Goal: Task Accomplishment & Management: Use online tool/utility

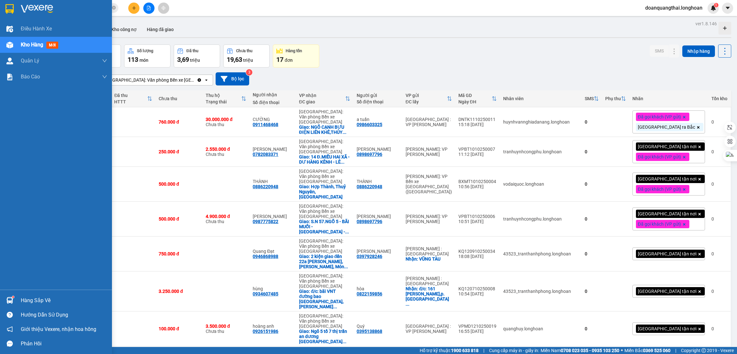
click at [8, 7] on img at bounding box center [9, 9] width 8 height 10
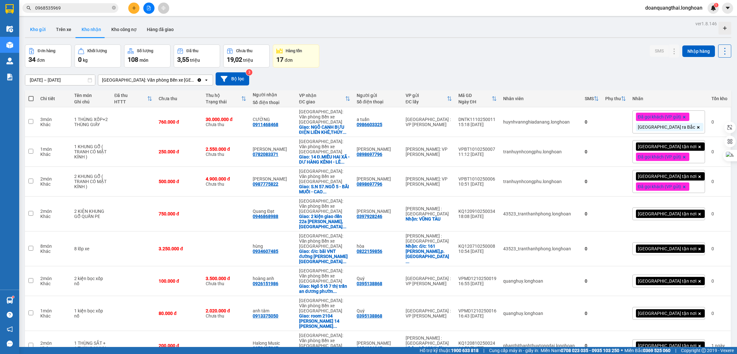
click at [40, 32] on button "Kho gửi" at bounding box center [38, 29] width 26 height 15
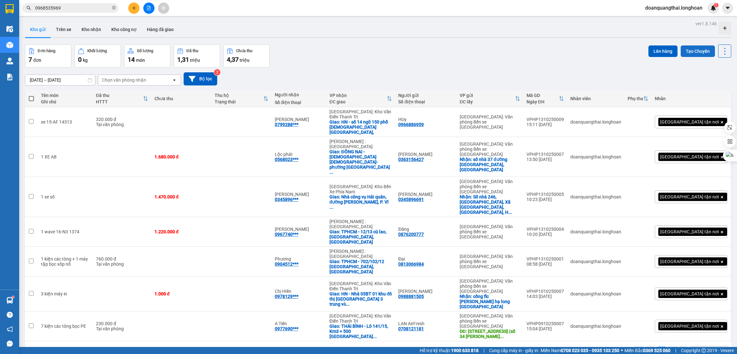
click at [685, 53] on button "Tạo Chuyến" at bounding box center [698, 51] width 34 height 12
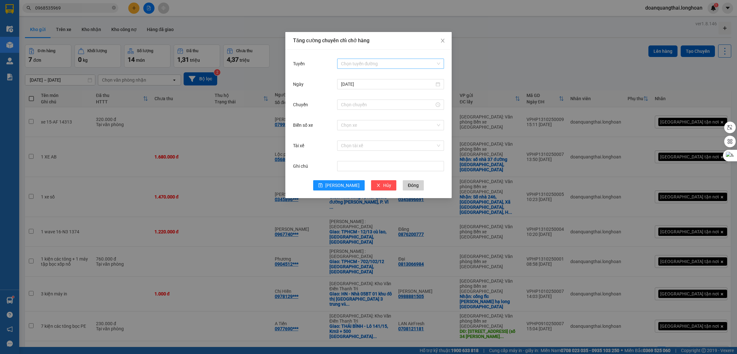
click at [378, 62] on input "Tuyến" at bounding box center [388, 64] width 95 height 10
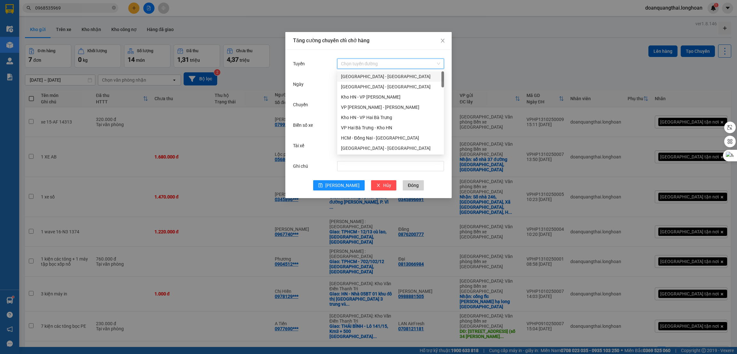
click at [361, 75] on div "[GEOGRAPHIC_DATA] - [GEOGRAPHIC_DATA]" at bounding box center [390, 76] width 99 height 7
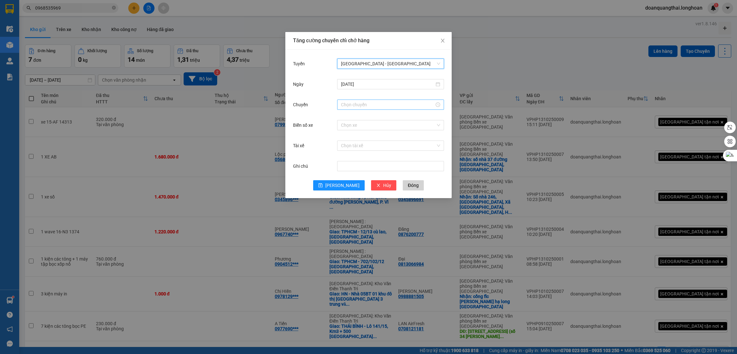
click at [368, 102] on input "Chuyến" at bounding box center [387, 104] width 93 height 7
click at [343, 131] on div "23" at bounding box center [346, 130] width 18 height 9
type input "23:00"
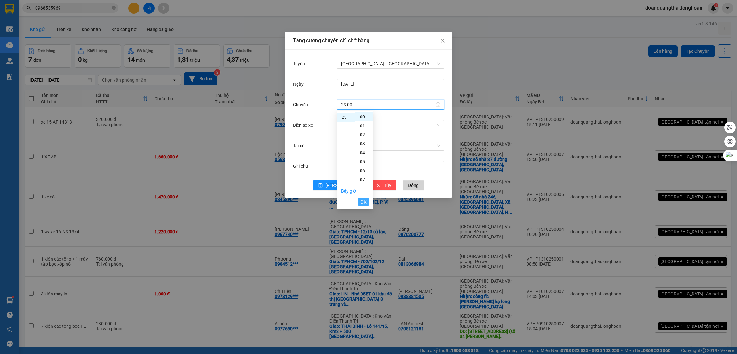
click at [363, 203] on span "OK" at bounding box center [364, 201] width 6 height 7
click at [339, 185] on span "[PERSON_NAME]" at bounding box center [342, 185] width 34 height 7
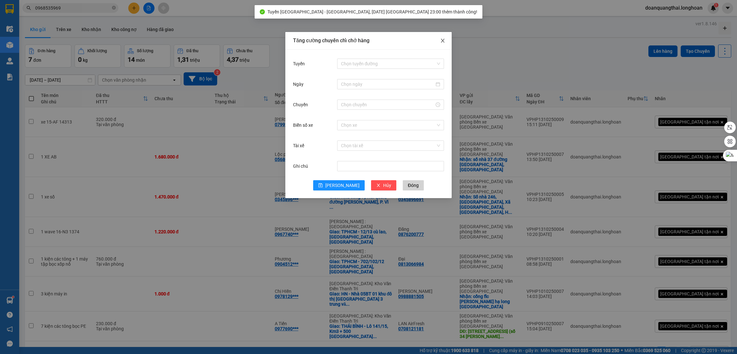
click at [440, 41] on icon "close" at bounding box center [442, 40] width 5 height 5
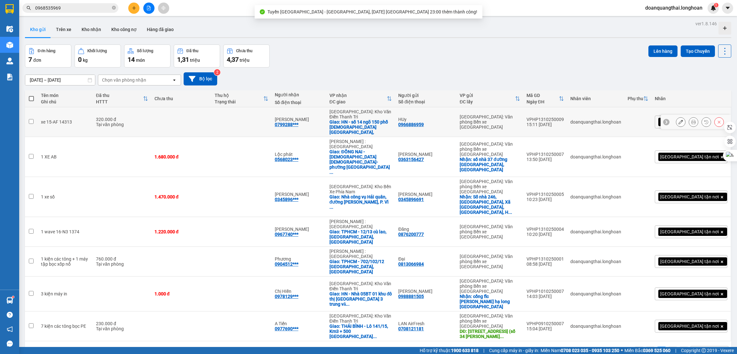
click at [32, 119] on input "checkbox" at bounding box center [31, 121] width 5 height 5
checkbox input "true"
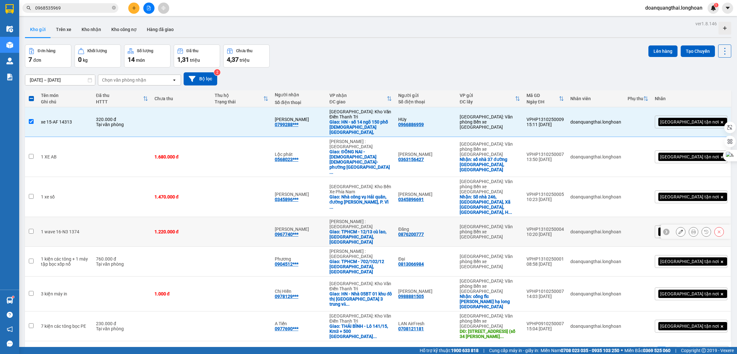
click at [35, 217] on td at bounding box center [31, 232] width 13 height 30
checkbox input "true"
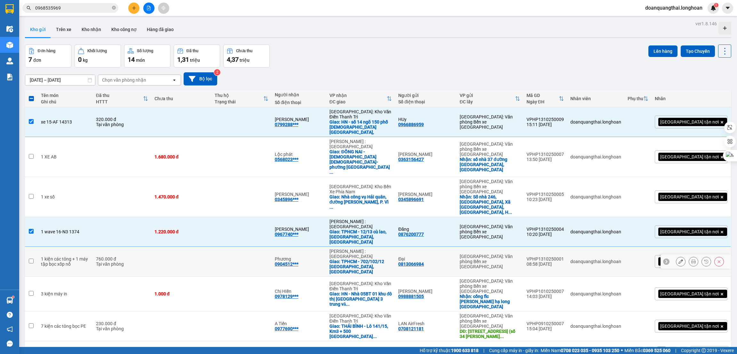
click at [34, 247] on td at bounding box center [31, 262] width 13 height 30
checkbox input "true"
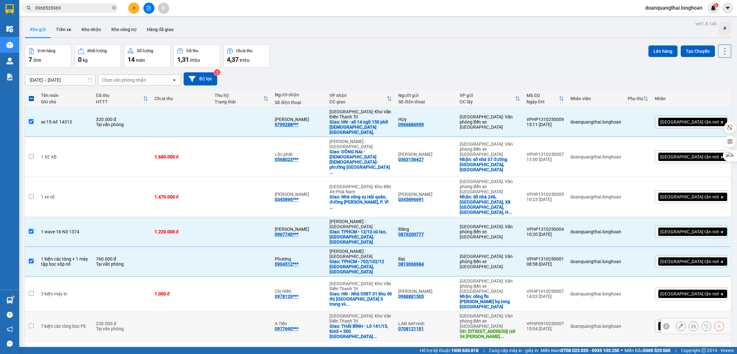
click at [36, 311] on td at bounding box center [31, 326] width 13 height 30
checkbox input "true"
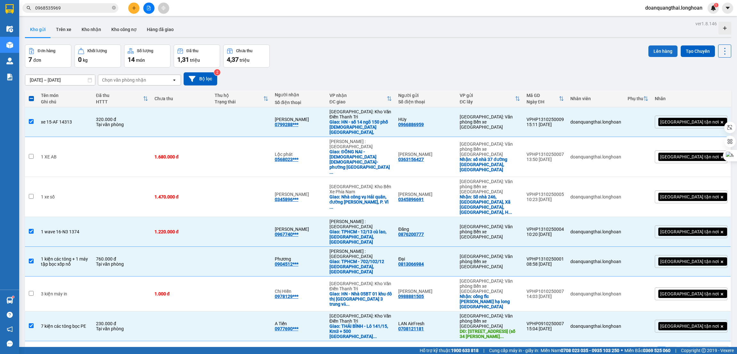
click at [658, 49] on button "Lên hàng" at bounding box center [663, 51] width 29 height 12
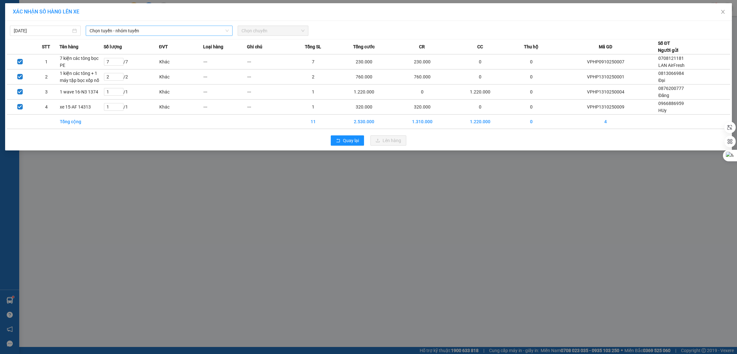
click at [121, 33] on span "Chọn tuyến - nhóm tuyến" at bounding box center [159, 31] width 139 height 10
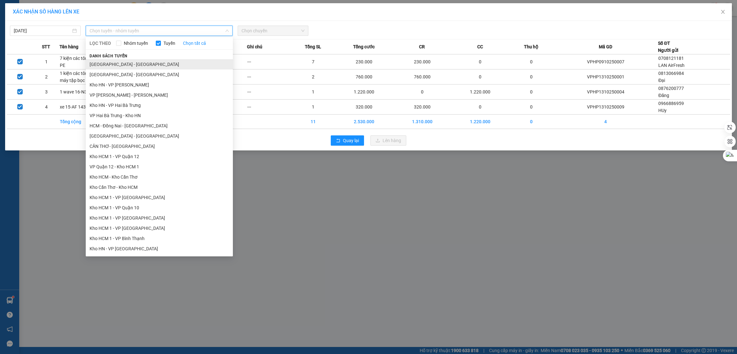
click at [124, 65] on li "[GEOGRAPHIC_DATA] - [GEOGRAPHIC_DATA]" at bounding box center [159, 64] width 147 height 10
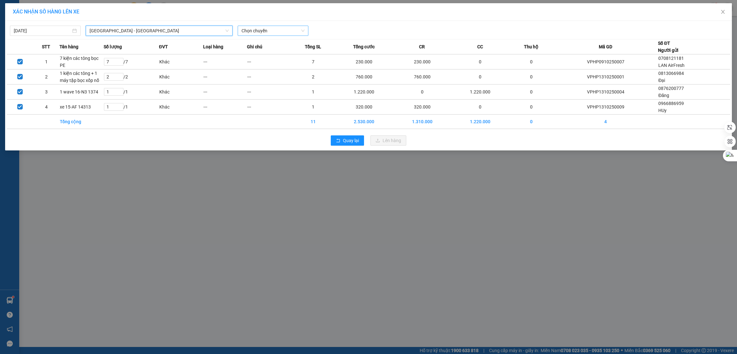
click at [267, 32] on span "Chọn chuyến" at bounding box center [273, 31] width 63 height 10
click at [270, 51] on div "23:00 (TC)" at bounding box center [267, 53] width 50 height 7
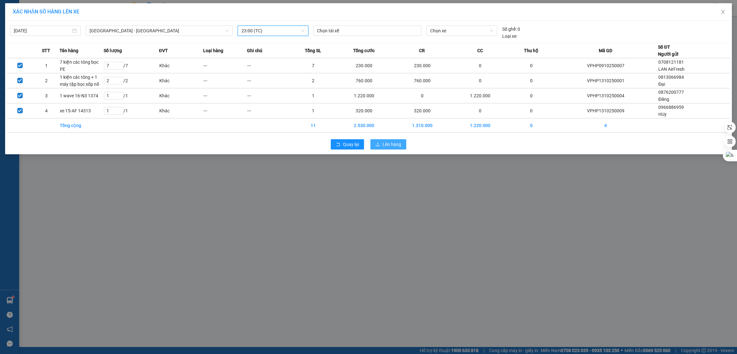
click at [391, 141] on span "Lên hàng" at bounding box center [392, 144] width 19 height 7
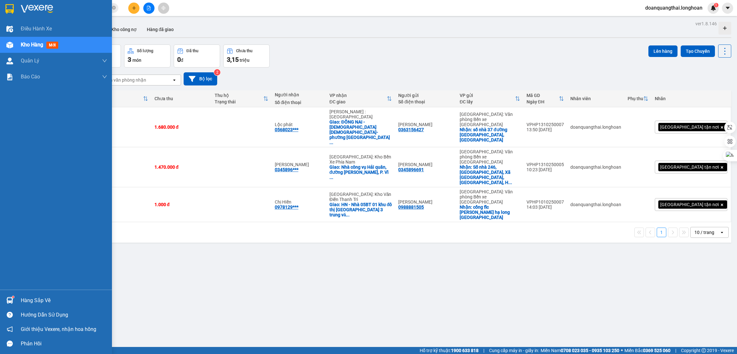
click at [15, 10] on div at bounding box center [56, 10] width 112 height 21
click at [310, 35] on div "Kho gửi Trên xe Kho nhận Kho công nợ Hàng đã giao" at bounding box center [378, 30] width 706 height 17
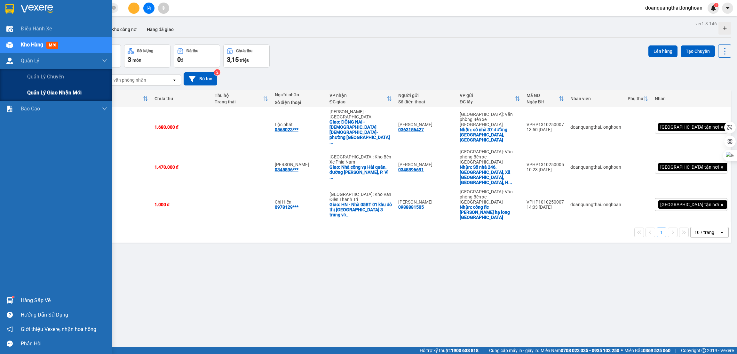
click at [41, 89] on span "Quản lý giao nhận mới" at bounding box center [54, 93] width 54 height 8
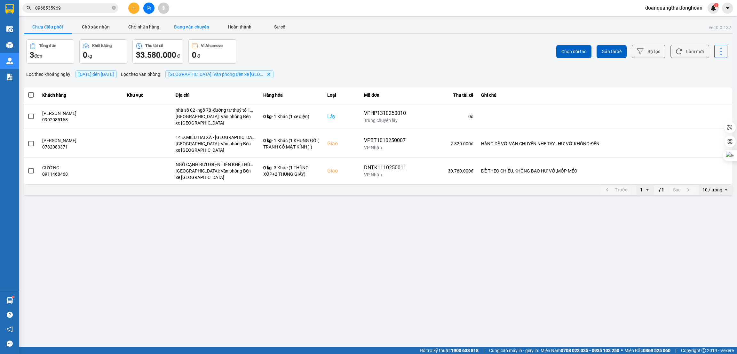
click at [189, 25] on button "Đang vận chuyển" at bounding box center [192, 26] width 48 height 13
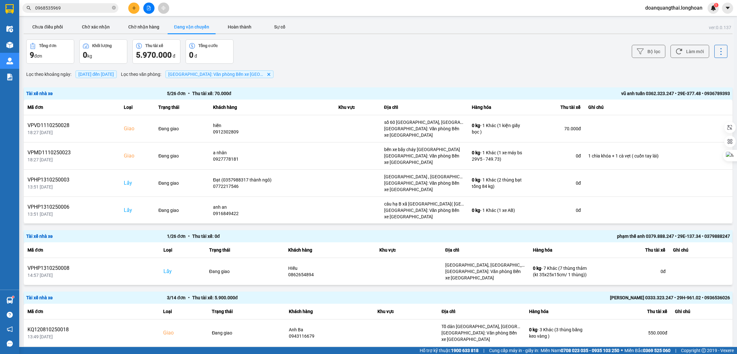
click at [646, 41] on div "Bộ lọc Làm mới" at bounding box center [552, 51] width 351 height 24
click at [644, 52] on button "Bộ lọc" at bounding box center [649, 51] width 34 height 13
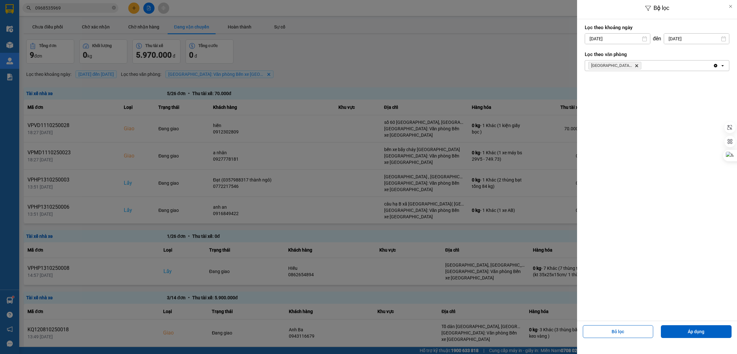
click at [627, 39] on input "[DATE]" at bounding box center [617, 39] width 65 height 10
click at [634, 86] on div "3" at bounding box center [640, 85] width 13 height 13
type input "[DATE]"
click at [706, 327] on button "Áp dụng" at bounding box center [696, 331] width 71 height 13
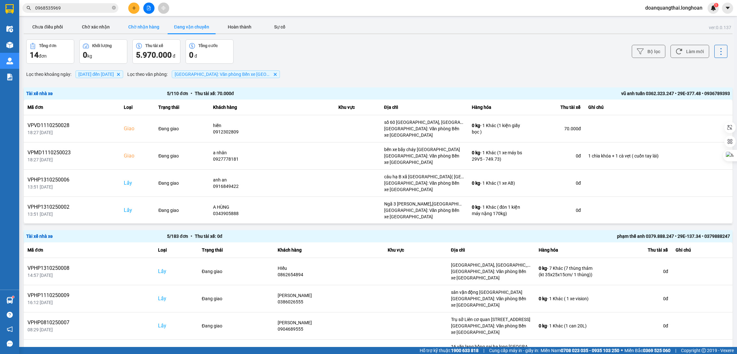
click at [143, 25] on button "Chờ nhận hàng" at bounding box center [144, 26] width 48 height 13
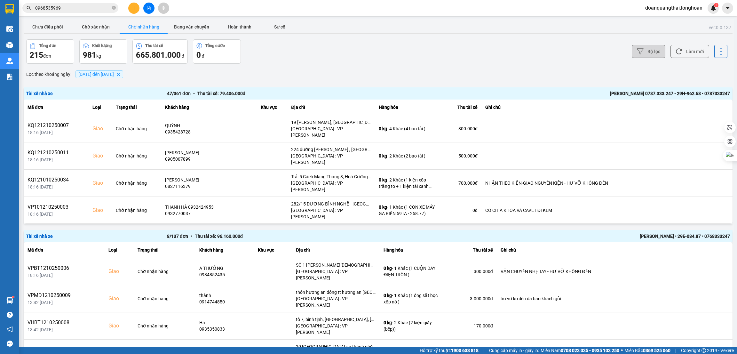
click at [639, 56] on button "Bộ lọc" at bounding box center [649, 51] width 34 height 13
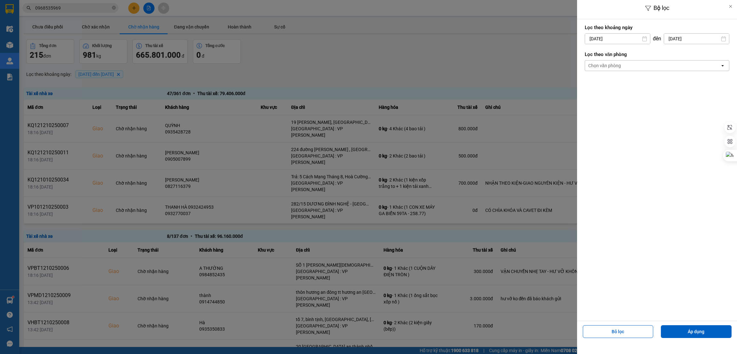
drag, startPoint x: 655, startPoint y: 60, endPoint x: 654, endPoint y: 69, distance: 9.0
click at [654, 61] on div "Chọn văn phòng" at bounding box center [652, 65] width 135 height 10
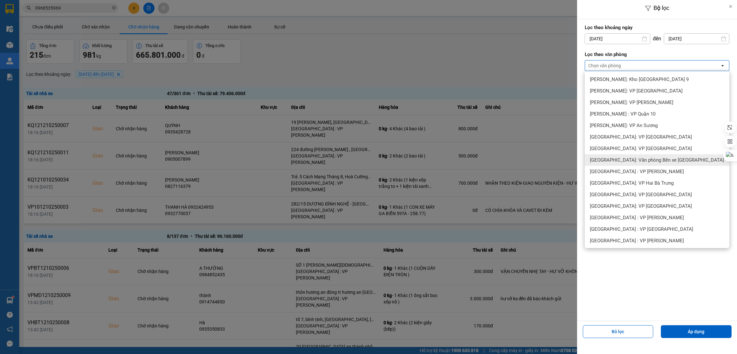
click at [666, 159] on span "[GEOGRAPHIC_DATA]: Văn phòng Bến xe [GEOGRAPHIC_DATA]" at bounding box center [657, 160] width 134 height 6
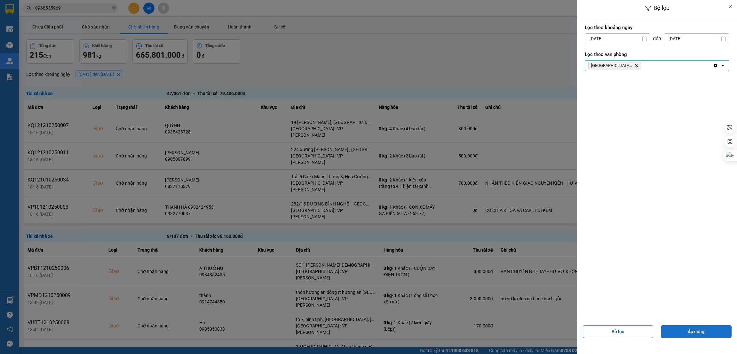
click at [678, 329] on button "Áp dụng" at bounding box center [696, 331] width 71 height 13
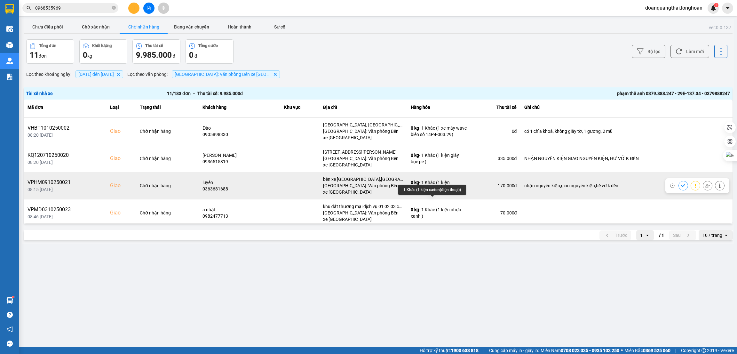
scroll to position [143, 0]
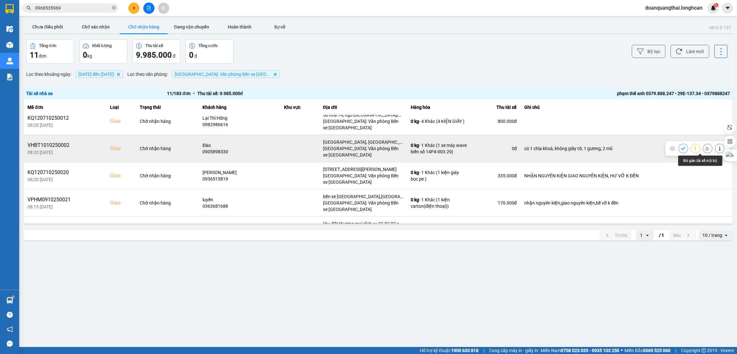
click at [706, 148] on icon at bounding box center [708, 148] width 4 height 4
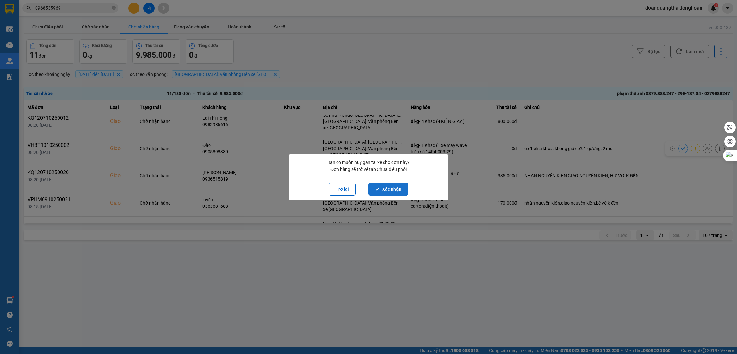
click at [395, 190] on button "Xác nhận" at bounding box center [389, 189] width 40 height 13
